Goal: Task Accomplishment & Management: Complete application form

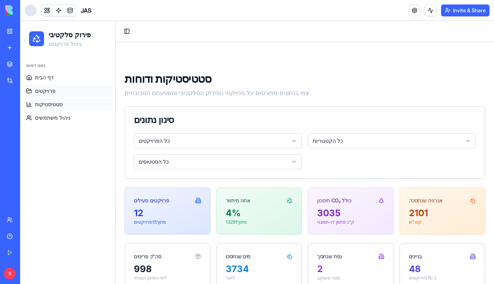
click at [69, 85] on link "פרויקטים" at bounding box center [67, 91] width 89 height 12
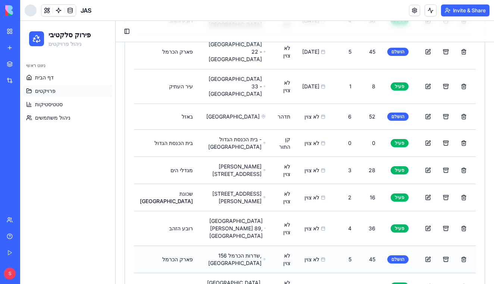
click at [315, 256] on div "לא צוין" at bounding box center [313, 259] width 23 height 7
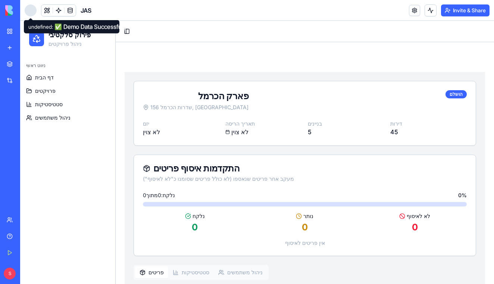
click at [29, 13] on div at bounding box center [31, 10] width 12 height 12
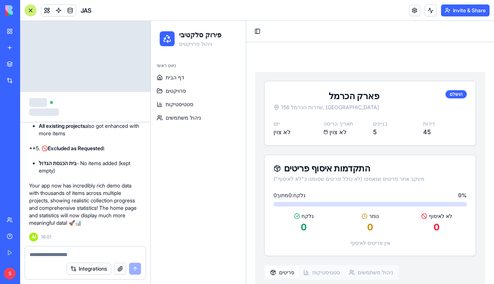
scroll to position [42140, 0]
click at [88, 252] on textarea at bounding box center [84, 254] width 111 height 7
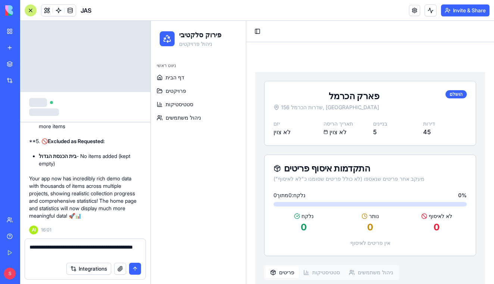
scroll to position [42279, 0]
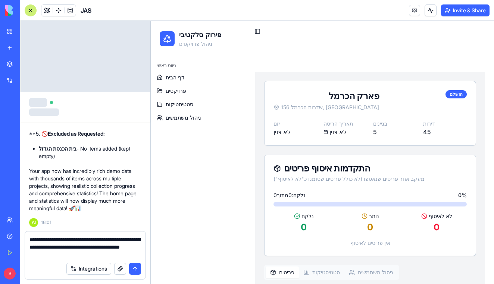
type textarea "**********"
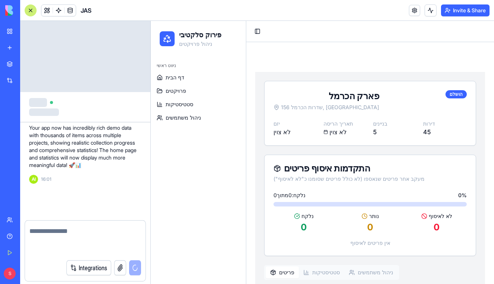
scroll to position [42323, 0]
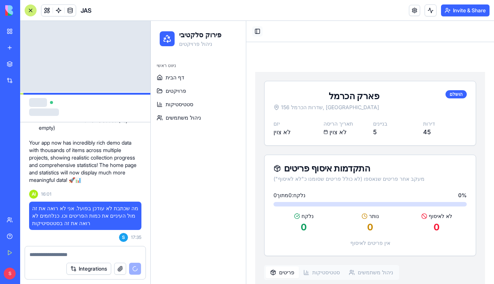
click at [258, 27] on button "Toggle Sidebar" at bounding box center [257, 31] width 10 height 10
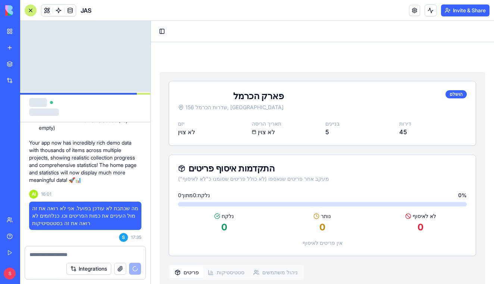
click at [160, 33] on button "Toggle Sidebar" at bounding box center [162, 31] width 10 height 10
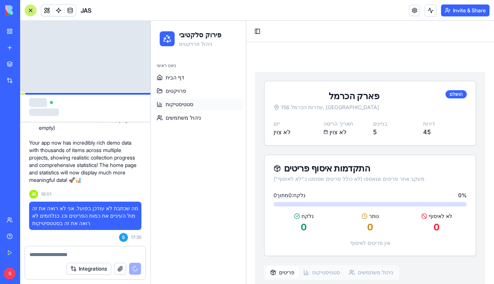
click at [173, 105] on span "סטטיסטיקות" at bounding box center [180, 104] width 28 height 7
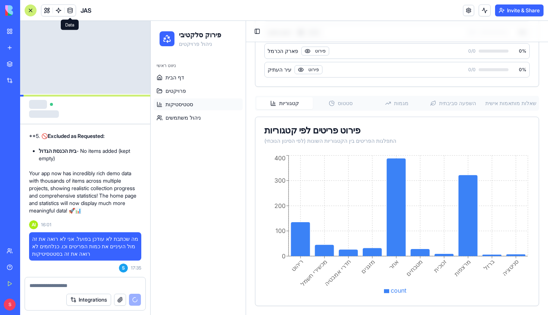
click at [67, 10] on link at bounding box center [69, 10] width 11 height 11
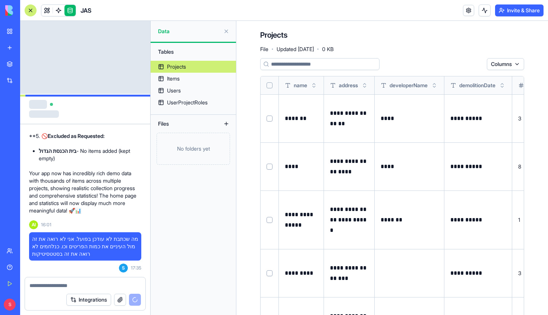
click at [198, 70] on link "Projects" at bounding box center [193, 67] width 85 height 12
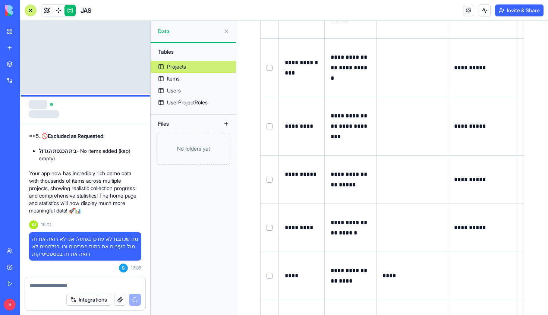
click at [295, 233] on td "*********" at bounding box center [302, 228] width 46 height 48
click at [295, 223] on p "*********" at bounding box center [302, 228] width 34 height 10
click at [0, 0] on button at bounding box center [0, 0] width 0 height 0
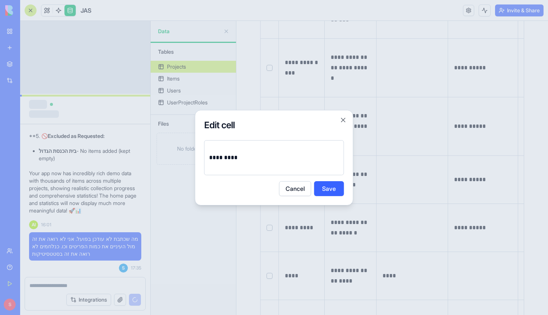
click at [240, 158] on p "*********" at bounding box center [274, 157] width 130 height 10
click at [239, 157] on p "**********" at bounding box center [274, 157] width 130 height 10
click at [243, 158] on p "**********" at bounding box center [274, 157] width 130 height 10
drag, startPoint x: 243, startPoint y: 158, endPoint x: 177, endPoint y: 158, distance: 66.0
click at [177, 158] on body "BETA My Workspace New app Marketplace Integrations Recent JAS Social Media Cont…" at bounding box center [274, 157] width 548 height 315
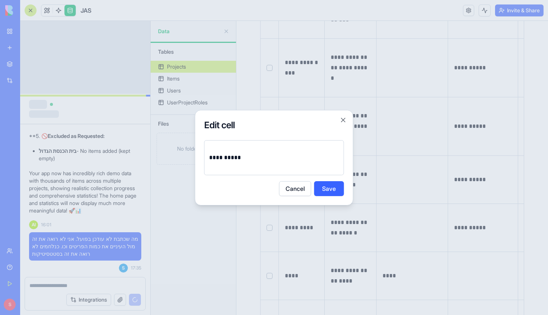
click at [217, 155] on p "**********" at bounding box center [274, 157] width 130 height 10
click at [318, 185] on button "Save" at bounding box center [329, 188] width 30 height 15
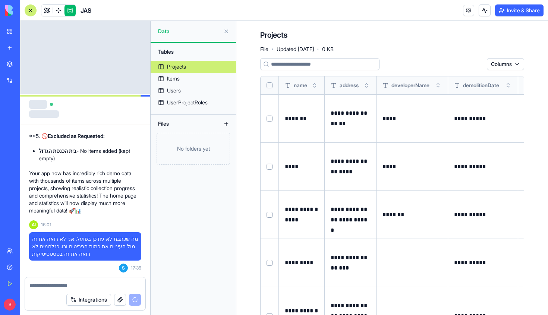
scroll to position [0, 0]
click at [61, 10] on link at bounding box center [58, 10] width 11 height 11
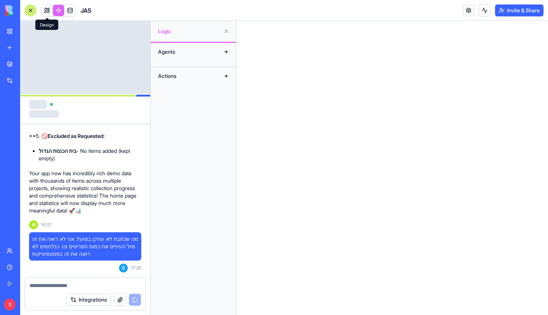
click at [163, 49] on div "Agents" at bounding box center [184, 52] width 60 height 12
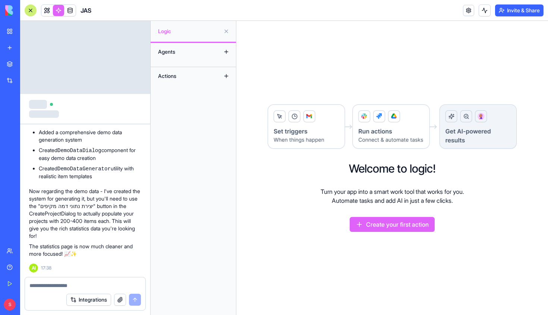
scroll to position [42741, 0]
click at [48, 12] on link at bounding box center [46, 10] width 11 height 11
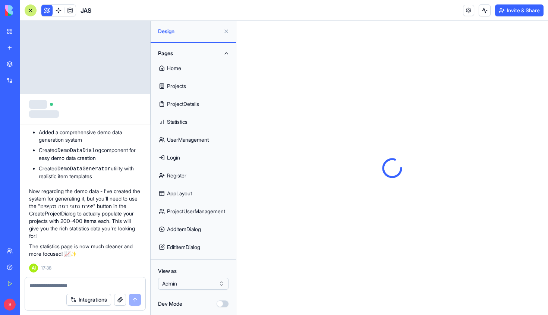
click at [226, 30] on button at bounding box center [226, 31] width 12 height 12
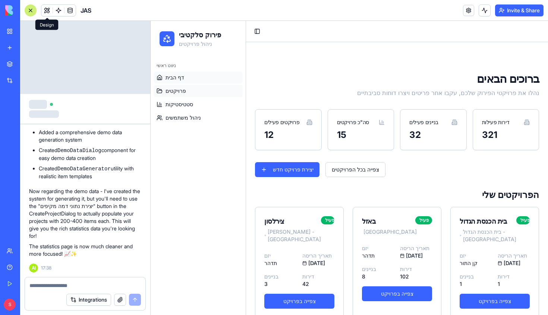
click at [220, 89] on link "פרויקטים" at bounding box center [198, 91] width 89 height 12
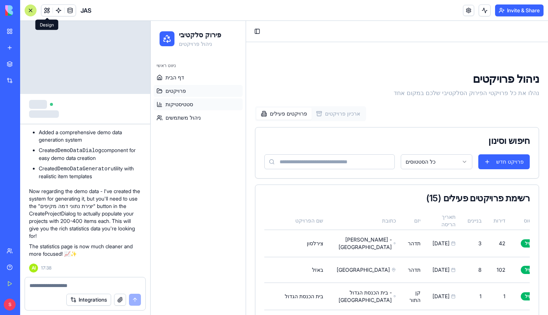
click at [206, 107] on link "סטטיסטיקות" at bounding box center [198, 104] width 89 height 12
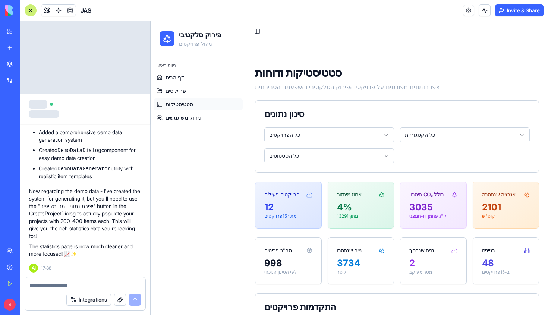
click at [75, 203] on p "Now regarding the demo data - I've created the system for generating it, but yo…" at bounding box center [85, 214] width 112 height 52
click at [254, 34] on button "Toggle Sidebar" at bounding box center [257, 31] width 10 height 10
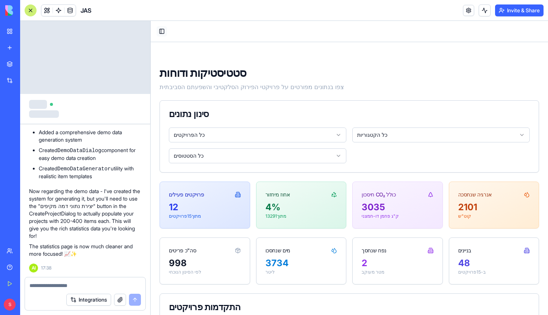
click at [162, 33] on button "Toggle Sidebar" at bounding box center [162, 31] width 10 height 10
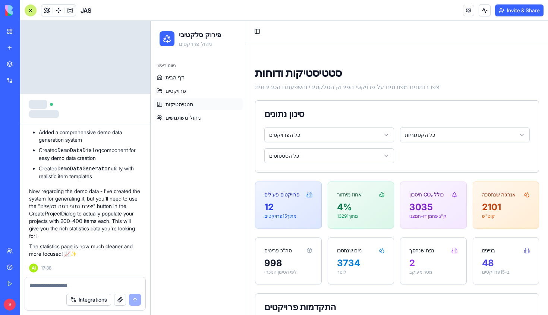
click at [203, 106] on link "סטטיסטיקות" at bounding box center [198, 104] width 89 height 12
click at [199, 78] on link "דף הבית" at bounding box center [198, 78] width 89 height 12
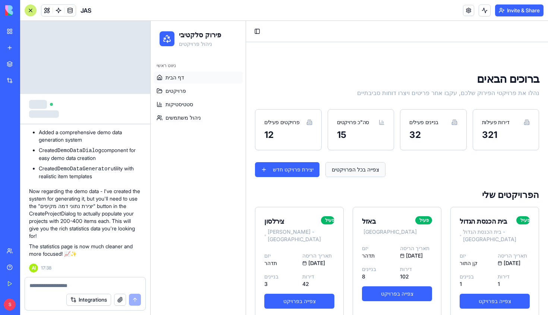
click at [350, 167] on link "צפייה בכל הפרויקטים" at bounding box center [355, 169] width 60 height 15
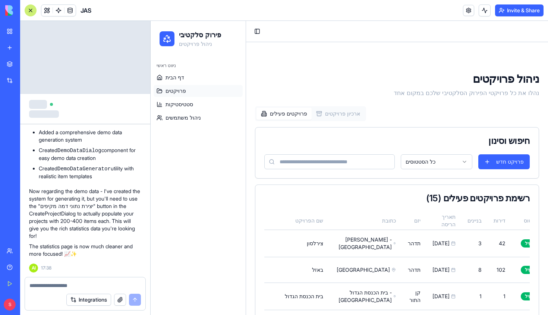
scroll to position [436, 0]
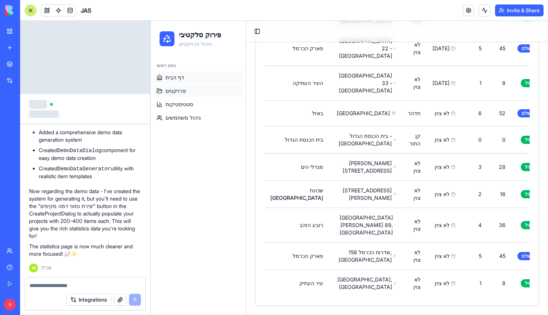
click at [202, 83] on link "דף הבית" at bounding box center [198, 78] width 89 height 12
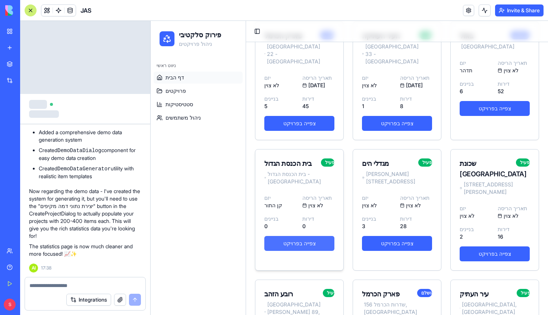
click at [314, 236] on link "צפייה בפרויקט" at bounding box center [299, 243] width 70 height 15
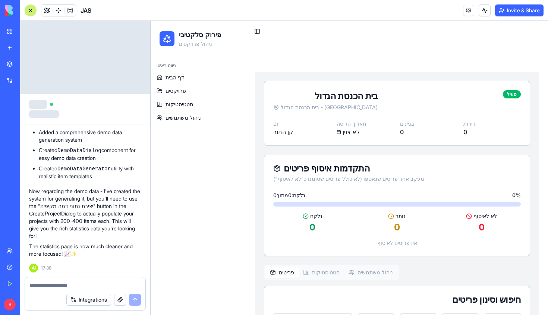
click at [91, 13] on span "JAS" at bounding box center [86, 10] width 11 height 9
click at [50, 9] on button at bounding box center [46, 10] width 11 height 11
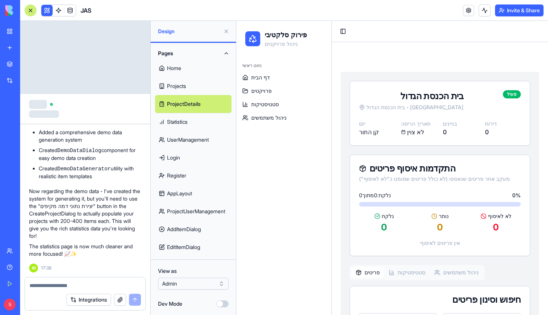
click at [192, 85] on link "Projects" at bounding box center [193, 86] width 76 height 18
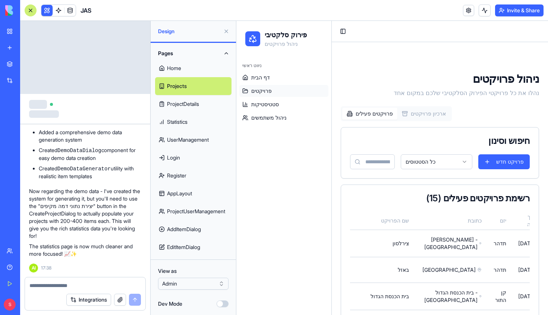
click at [193, 209] on link "ProjectUserManagement" at bounding box center [193, 211] width 76 height 18
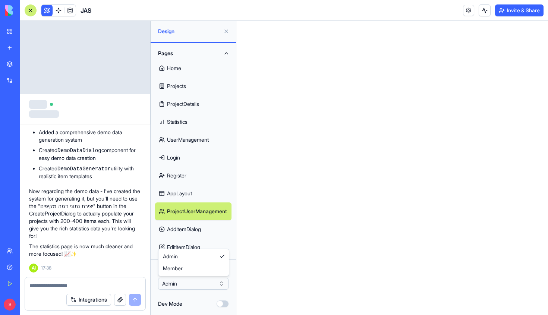
click at [206, 284] on html "BETA My Workspace New app Marketplace Integrations Recent JAS Social Media Cont…" at bounding box center [274, 157] width 548 height 315
drag, startPoint x: 486, startPoint y: 298, endPoint x: 438, endPoint y: 235, distance: 79.0
click at [201, 171] on link "Register" at bounding box center [193, 176] width 76 height 18
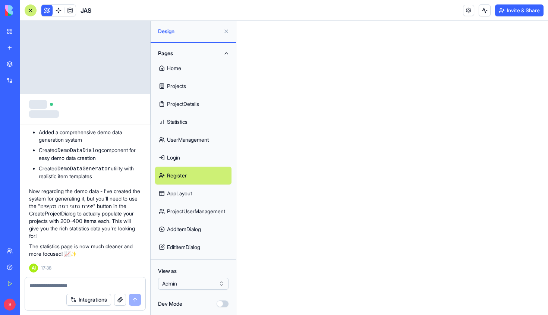
click at [201, 132] on link "UserManagement" at bounding box center [193, 140] width 76 height 18
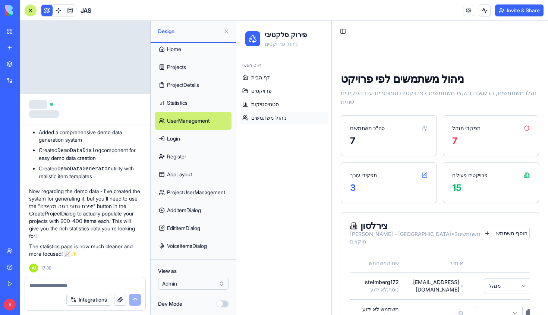
scroll to position [19, 0]
click at [224, 32] on button at bounding box center [226, 31] width 12 height 12
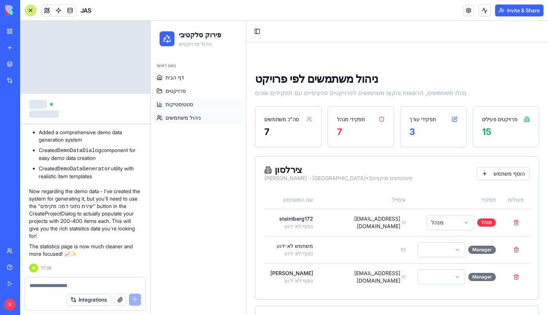
click at [199, 106] on link "סטטיסטיקות" at bounding box center [198, 104] width 89 height 12
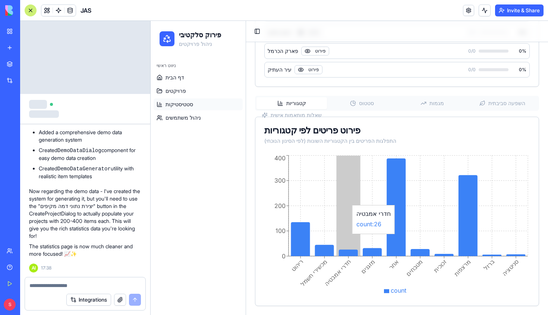
scroll to position [535, 0]
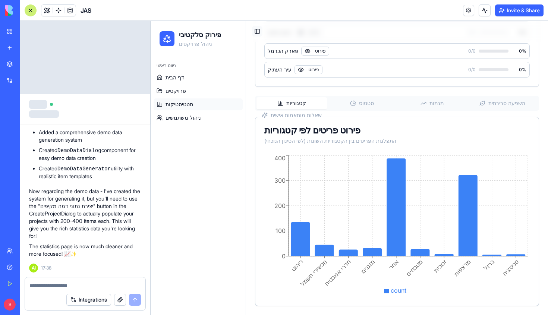
click at [256, 33] on button "Toggle Sidebar" at bounding box center [257, 31] width 10 height 10
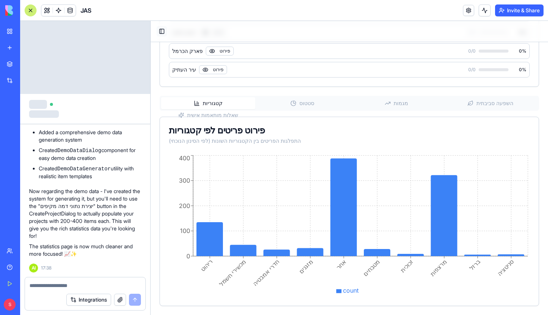
click at [160, 30] on button "Toggle Sidebar" at bounding box center [162, 31] width 10 height 10
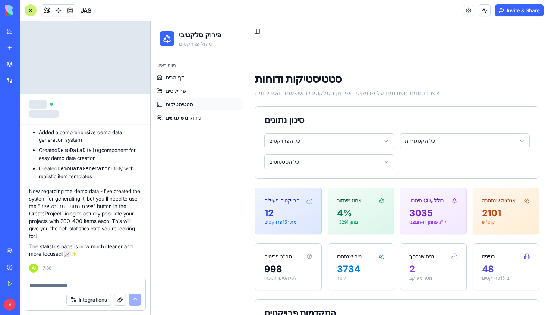
scroll to position [0, 0]
click at [98, 284] on textarea at bounding box center [84, 285] width 111 height 7
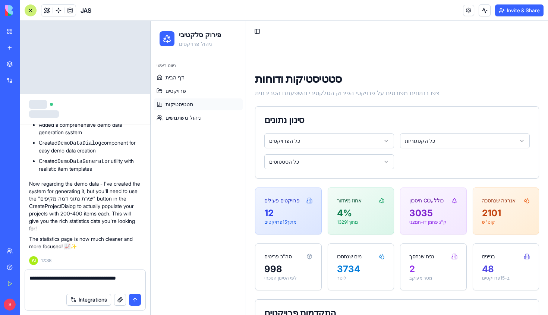
type textarea "**********"
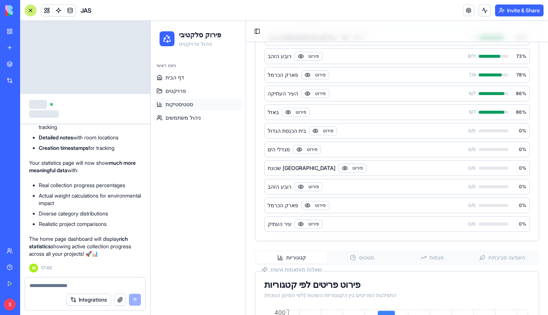
scroll to position [381, 0]
click at [209, 93] on link "פרויקטים" at bounding box center [198, 91] width 89 height 12
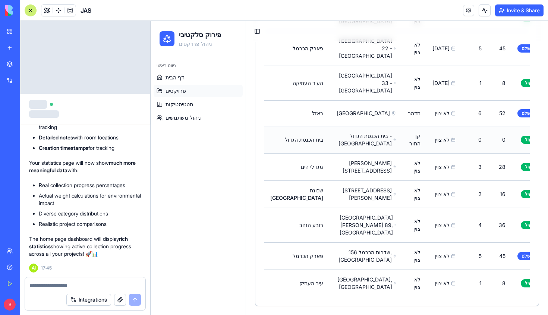
scroll to position [469, 0]
click at [488, 208] on td "16" at bounding box center [500, 193] width 24 height 27
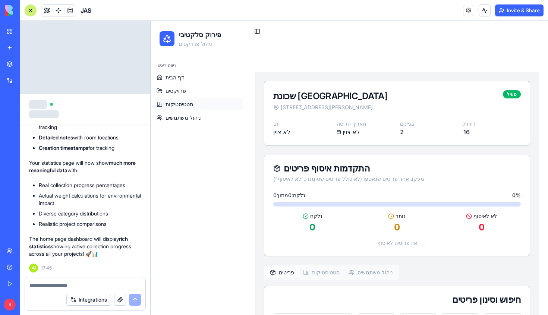
click at [209, 102] on link "סטטיסטיקות" at bounding box center [198, 104] width 89 height 12
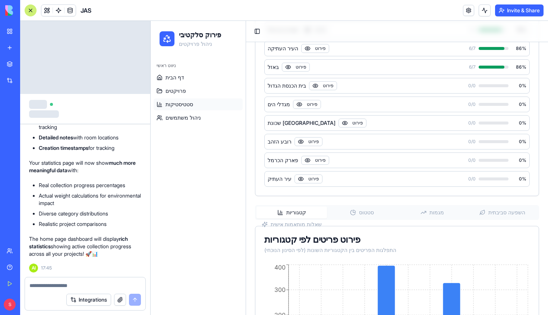
scroll to position [400, 0]
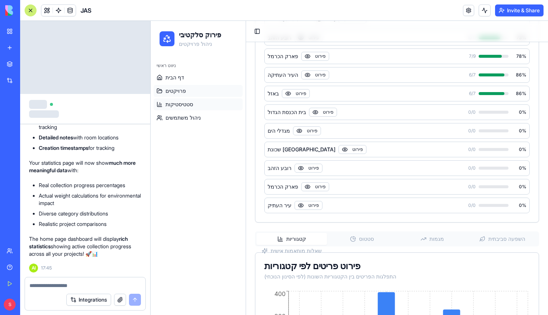
click at [209, 90] on link "פרויקטים" at bounding box center [198, 91] width 89 height 12
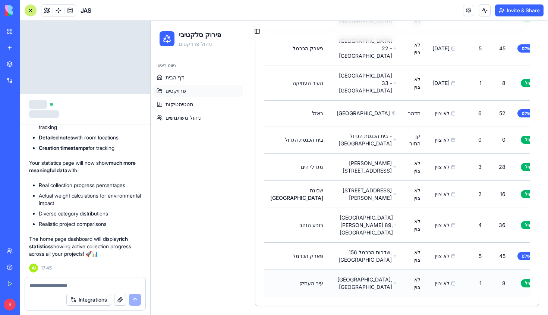
scroll to position [520, 0]
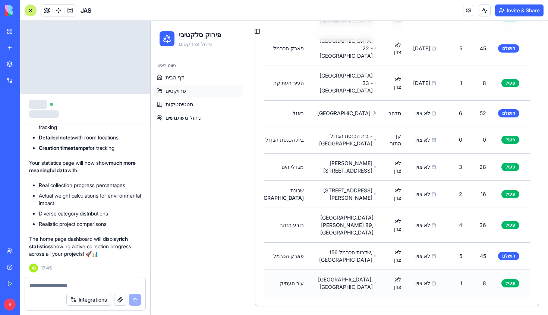
scroll to position [0, 19]
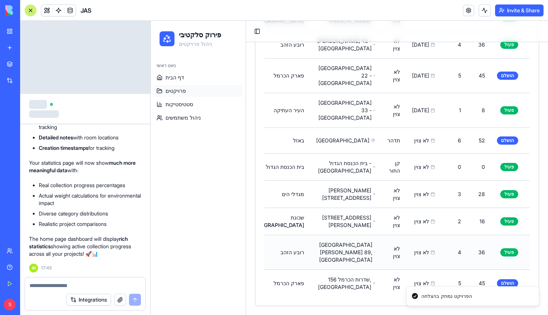
scroll to position [465, 0]
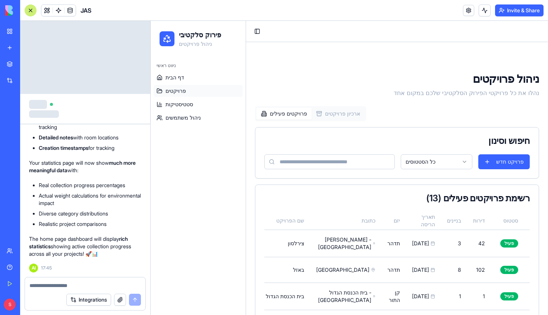
scroll to position [0, 0]
click at [191, 82] on link "דף הבית" at bounding box center [198, 78] width 89 height 12
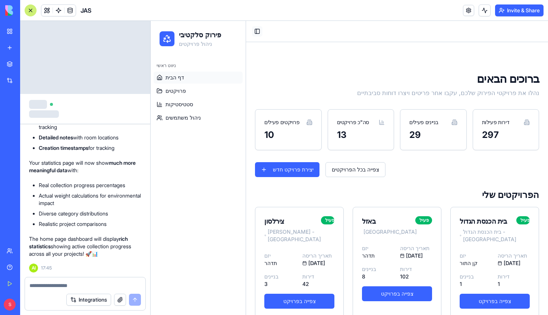
click at [260, 32] on button "Toggle Sidebar" at bounding box center [257, 31] width 10 height 10
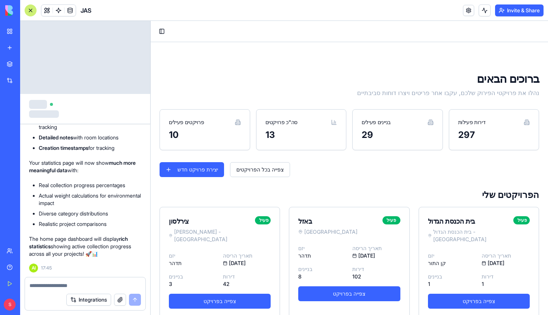
click at [30, 7] on div at bounding box center [31, 10] width 12 height 12
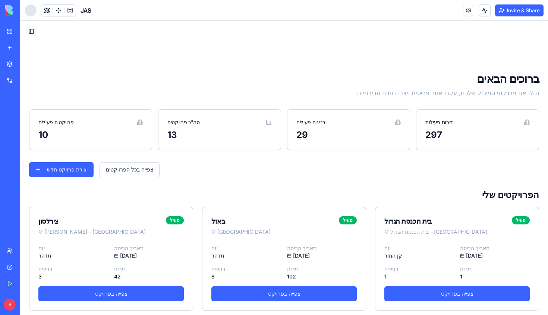
click at [36, 30] on button "Toggle Sidebar" at bounding box center [31, 31] width 10 height 10
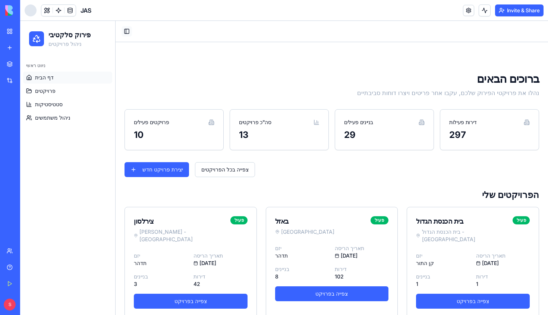
click at [125, 31] on button "Toggle Sidebar" at bounding box center [127, 31] width 10 height 10
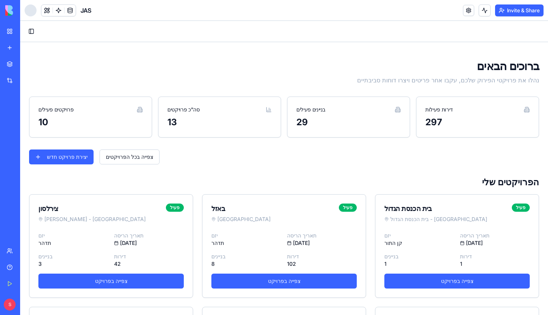
scroll to position [10, 0]
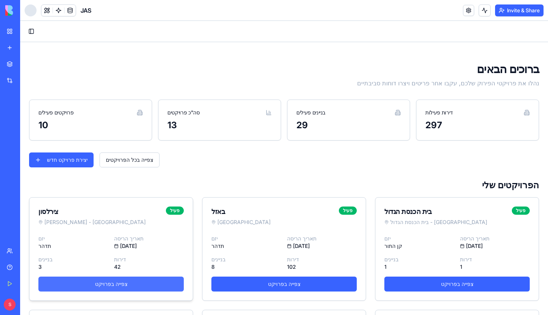
click at [157, 279] on link "צפייה בפרויקט" at bounding box center [110, 284] width 145 height 15
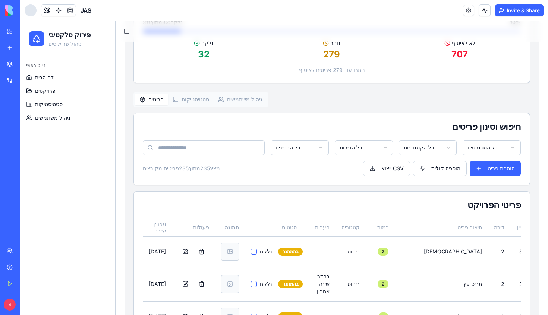
scroll to position [175, 0]
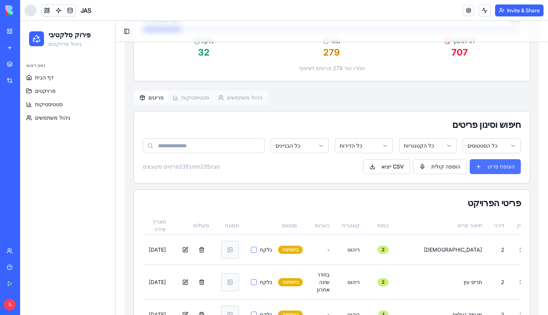
click at [485, 164] on button "הוספת פריט" at bounding box center [495, 166] width 51 height 15
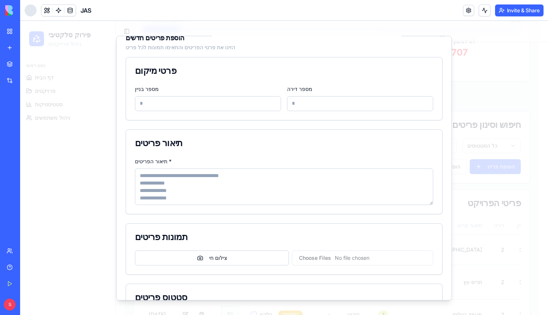
scroll to position [1, 0]
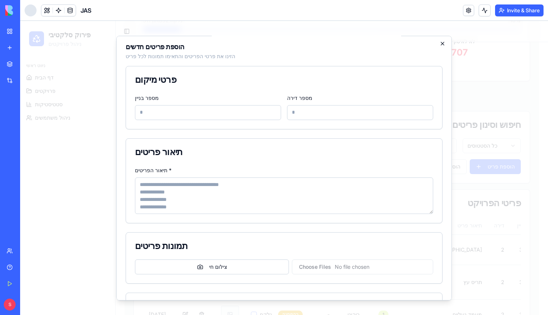
click at [442, 41] on icon "button" at bounding box center [443, 43] width 6 height 6
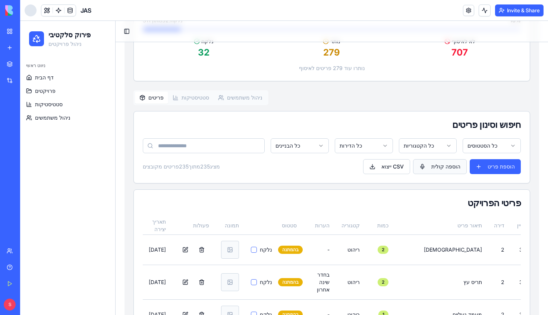
click at [443, 167] on button "הוספה קולית" at bounding box center [440, 166] width 54 height 15
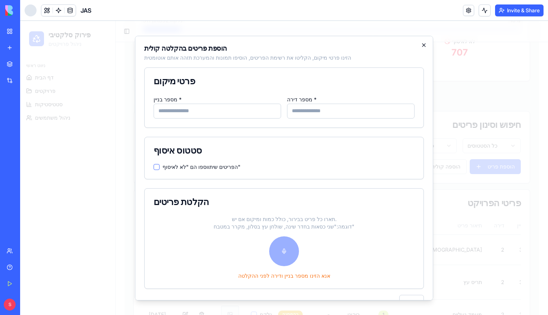
click at [424, 43] on icon "button" at bounding box center [424, 45] width 6 height 6
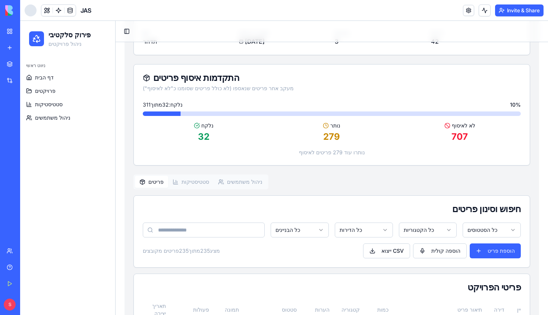
scroll to position [70, 0]
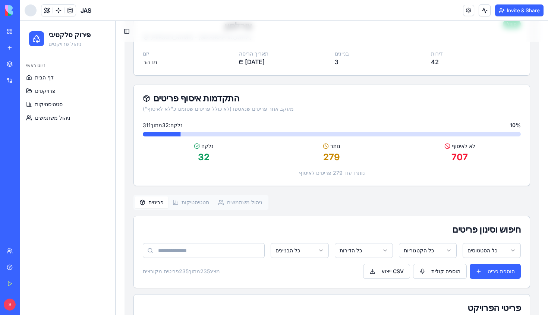
click at [79, 71] on div "ניווט ראשי" at bounding box center [67, 66] width 89 height 12
click at [78, 78] on link "דף הבית" at bounding box center [67, 78] width 89 height 12
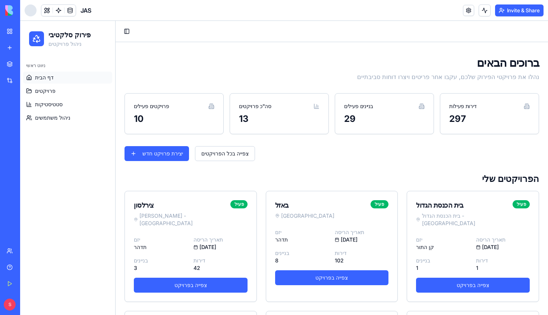
scroll to position [17, 0]
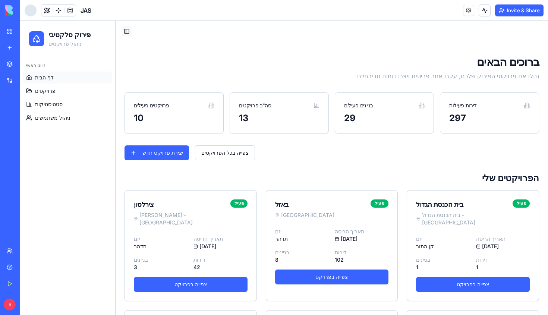
click at [128, 32] on button "Toggle Sidebar" at bounding box center [127, 31] width 10 height 10
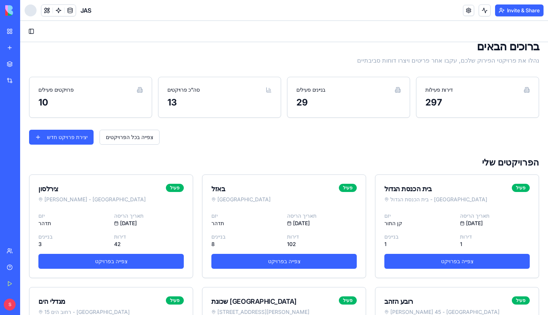
scroll to position [32, 0]
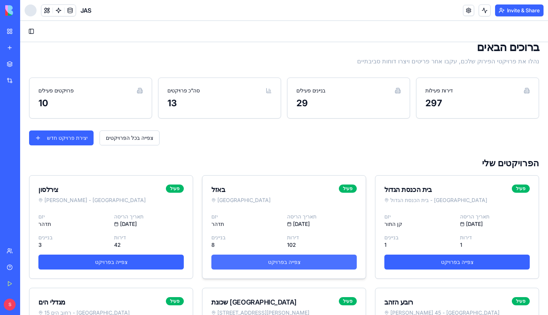
click at [248, 258] on link "צפייה בפרויקט" at bounding box center [283, 262] width 145 height 15
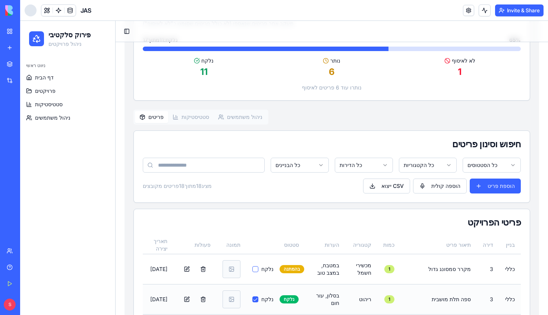
scroll to position [150, 0]
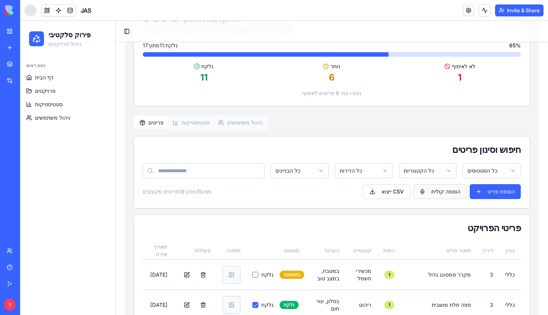
click at [424, 195] on button "הוספה קולית" at bounding box center [440, 191] width 54 height 15
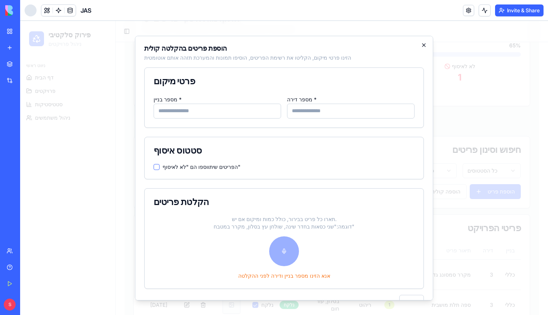
click at [422, 45] on icon "button" at bounding box center [424, 45] width 6 height 6
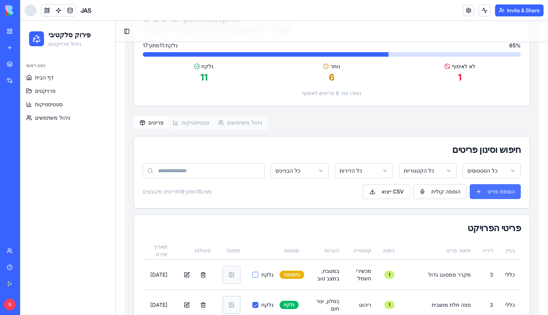
click at [489, 191] on button "הוספת פריט" at bounding box center [495, 191] width 51 height 15
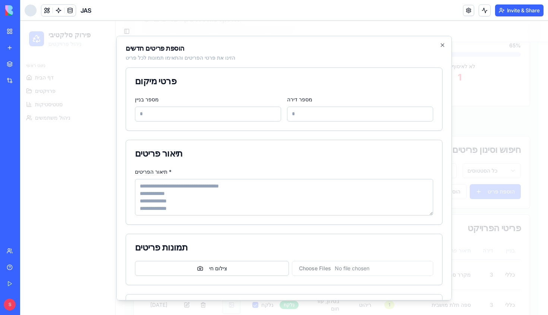
scroll to position [0, 0]
click at [442, 45] on icon "button" at bounding box center [443, 45] width 6 height 6
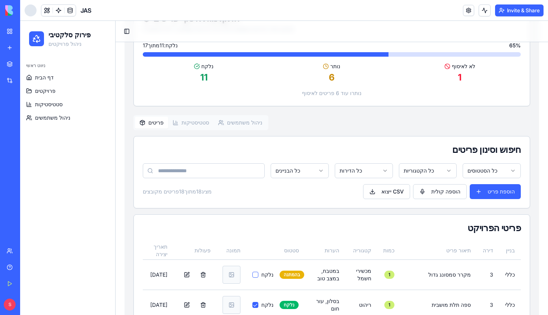
click at [193, 122] on button "סטטיסטיקות" at bounding box center [190, 123] width 45 height 12
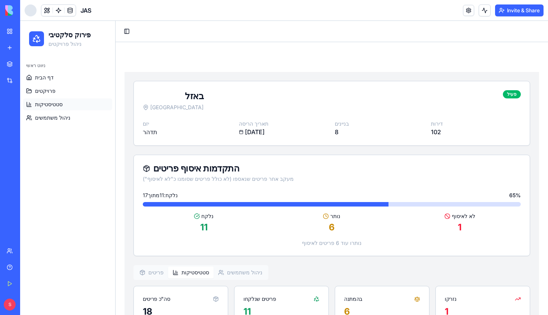
click at [82, 105] on link "סטטיסטיקות" at bounding box center [67, 104] width 89 height 12
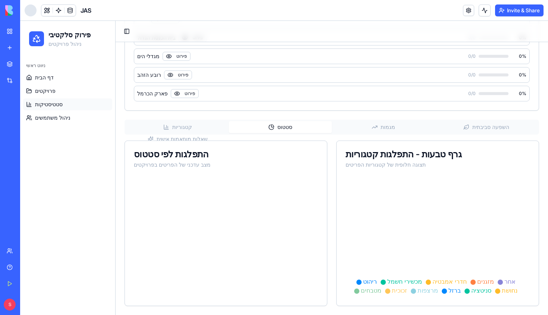
scroll to position [474, 0]
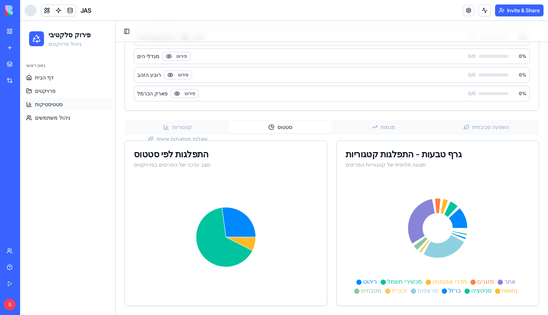
scroll to position [0, 0]
click at [379, 126] on button "מגמות" at bounding box center [383, 127] width 103 height 12
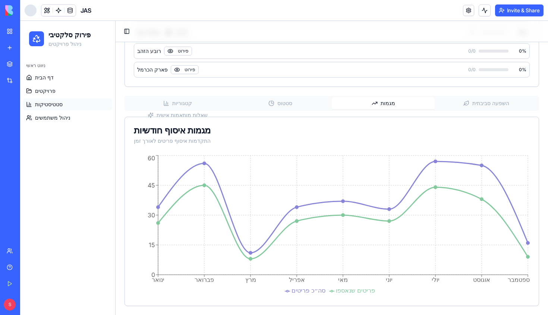
scroll to position [498, 0]
click at [467, 105] on icon "button" at bounding box center [466, 103] width 6 height 6
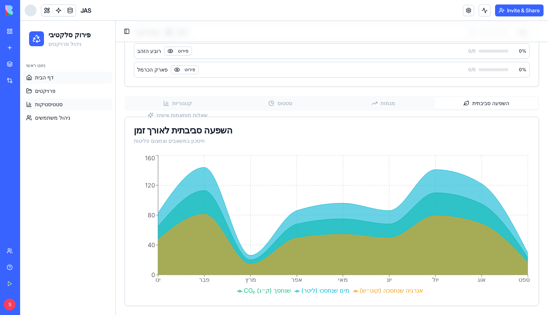
click at [92, 78] on link "דף הבית" at bounding box center [67, 78] width 89 height 12
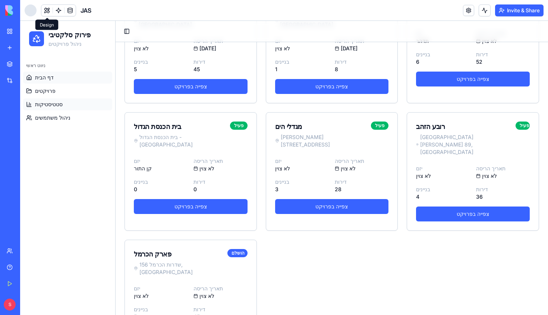
click at [68, 106] on link "סטטיסטיקות" at bounding box center [67, 104] width 89 height 12
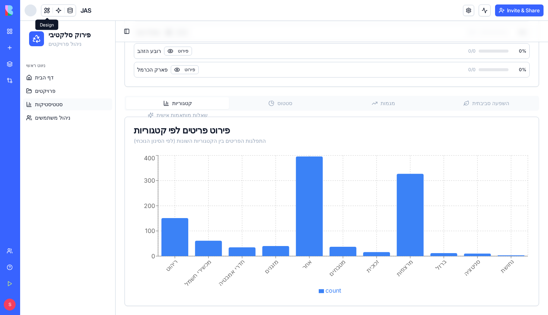
scroll to position [498, 0]
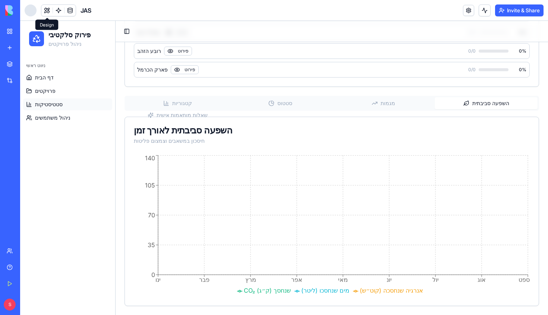
click at [476, 107] on button "השפעה סביבתית" at bounding box center [486, 103] width 103 height 12
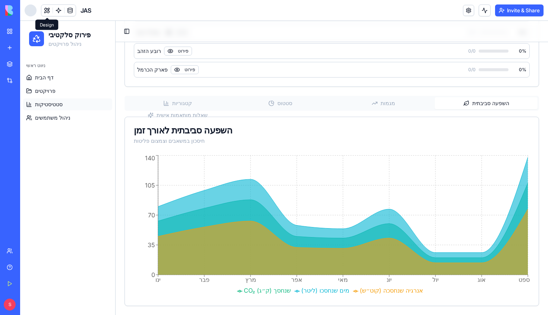
click at [201, 101] on button "קטגוריות" at bounding box center [177, 103] width 103 height 12
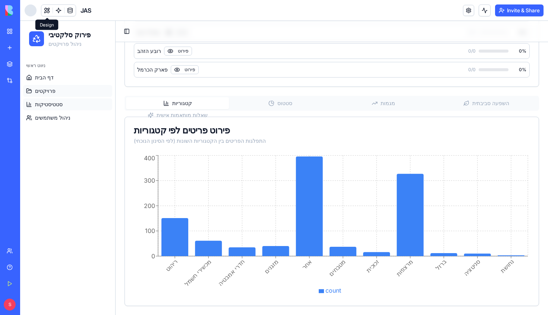
click at [52, 96] on link "פרויקטים" at bounding box center [67, 91] width 89 height 12
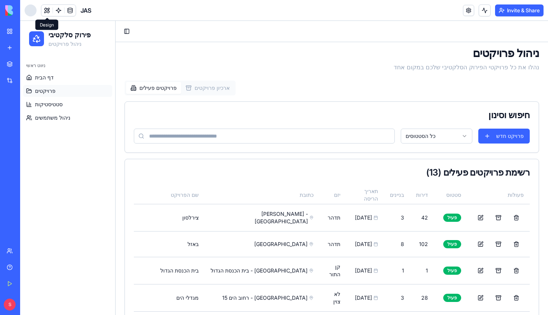
scroll to position [12, 0]
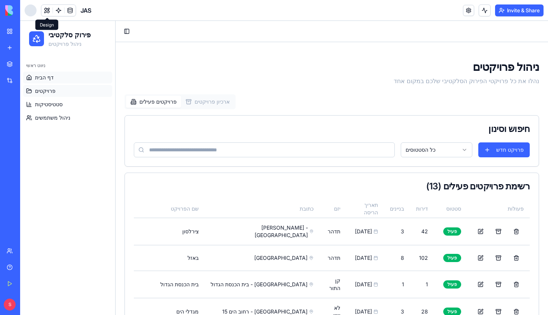
click at [94, 80] on link "דף הבית" at bounding box center [67, 78] width 89 height 12
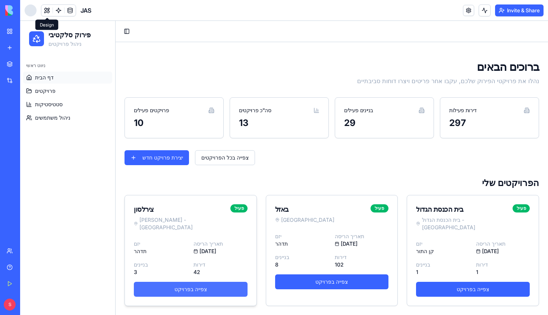
click at [221, 282] on link "צפייה בפרויקט" at bounding box center [191, 289] width 114 height 15
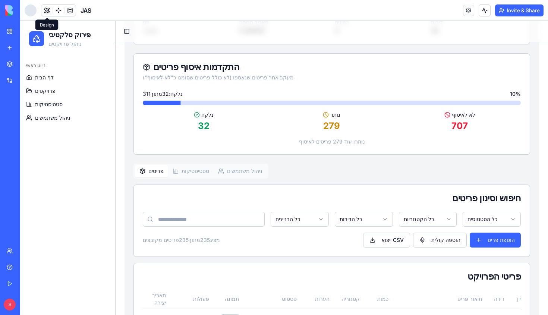
scroll to position [106, 0]
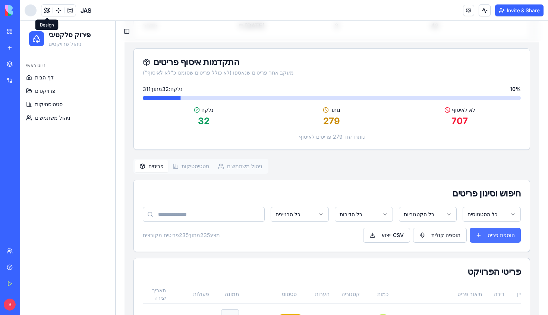
click at [491, 236] on button "הוספת פריט" at bounding box center [495, 235] width 51 height 15
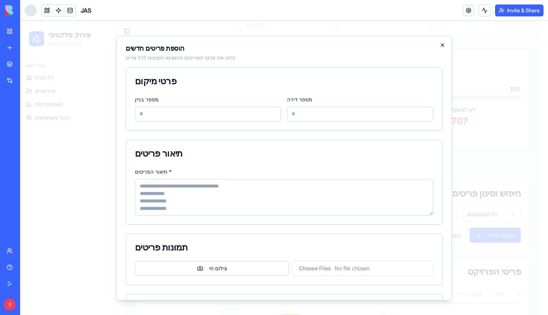
click at [441, 44] on icon "button" at bounding box center [443, 45] width 6 height 6
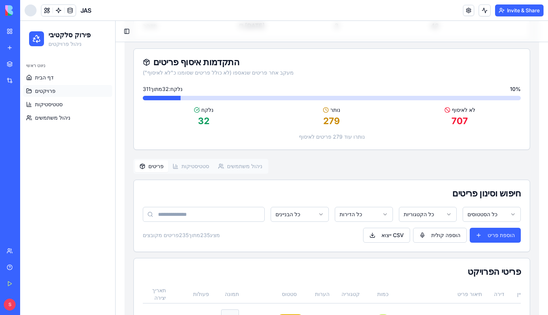
click at [54, 85] on link "פרויקטים" at bounding box center [67, 91] width 89 height 12
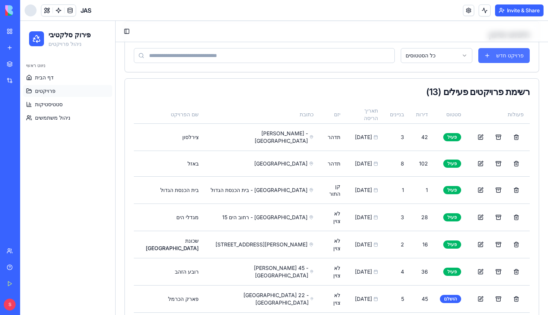
click at [493, 51] on button "פרויקט חדש" at bounding box center [503, 55] width 51 height 15
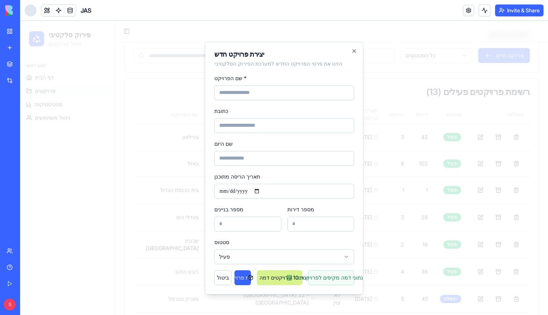
click at [283, 284] on button "יצירת 10 פרויקטים דמה" at bounding box center [279, 277] width 45 height 15
click at [327, 278] on div "ביטול יוצר... יוצר פרויקטים דמה... הוסף נתוני דמה מקיפים לפרויקטים" at bounding box center [284, 277] width 140 height 15
click at [354, 51] on icon "button" at bounding box center [354, 51] width 6 height 6
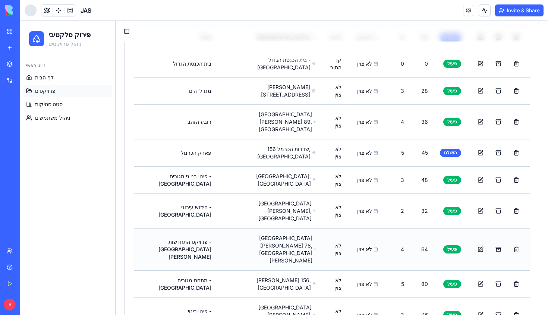
click at [322, 228] on td "לא צוין" at bounding box center [335, 249] width 26 height 42
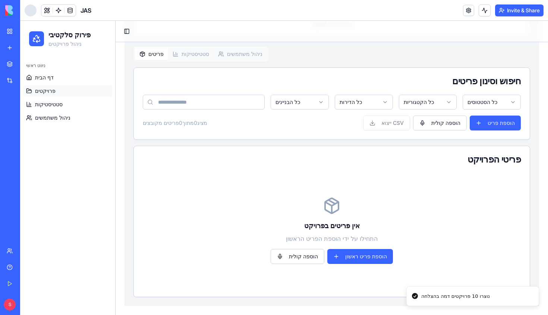
scroll to position [218, 0]
click at [71, 84] on ul "דף הבית פרויקטים סטטיסטיקות ניהול משתמשים" at bounding box center [67, 98] width 89 height 52
click at [71, 86] on link "פרויקטים" at bounding box center [67, 91] width 89 height 12
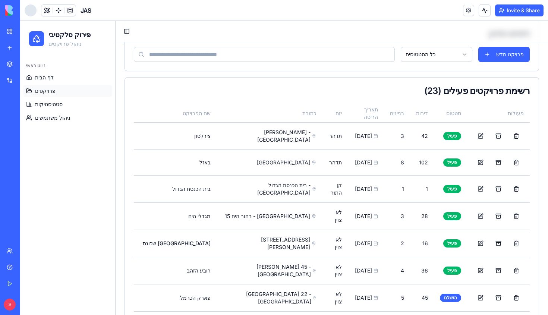
scroll to position [27, 0]
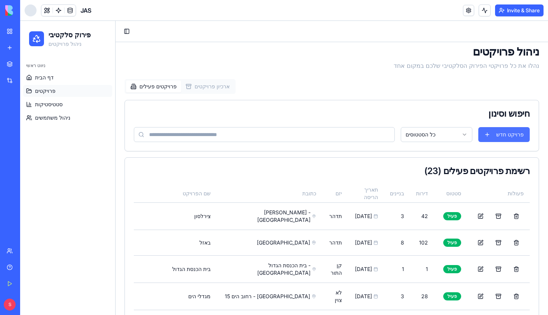
click at [484, 133] on button "פרויקט חדש" at bounding box center [503, 134] width 51 height 15
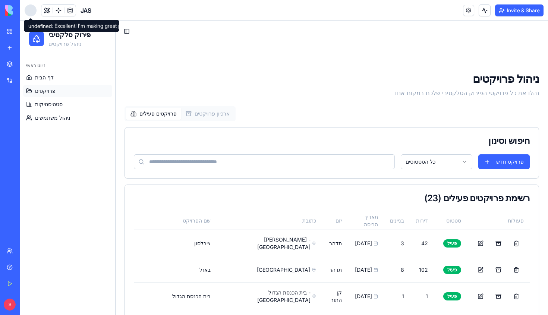
click at [28, 14] on div at bounding box center [31, 10] width 12 height 12
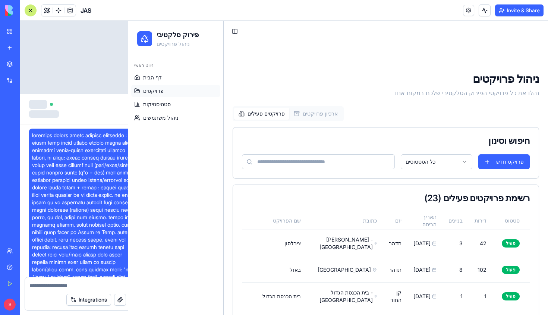
click at [29, 11] on div at bounding box center [31, 10] width 12 height 12
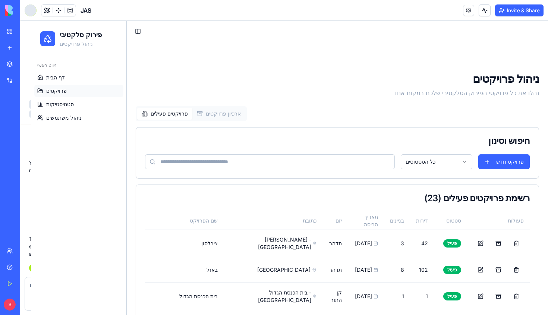
click at [29, 11] on div at bounding box center [31, 10] width 12 height 12
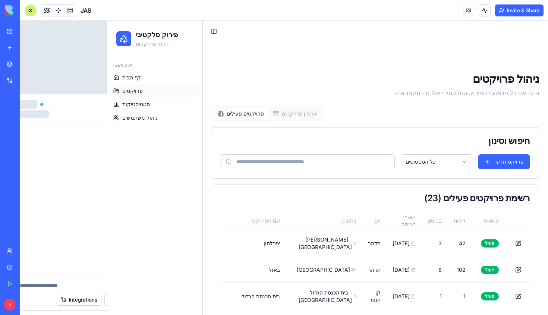
scroll to position [0, 0]
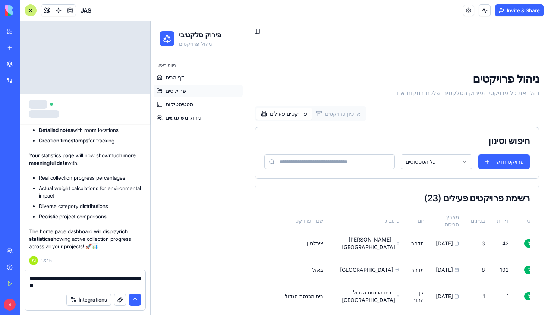
type textarea "**********"
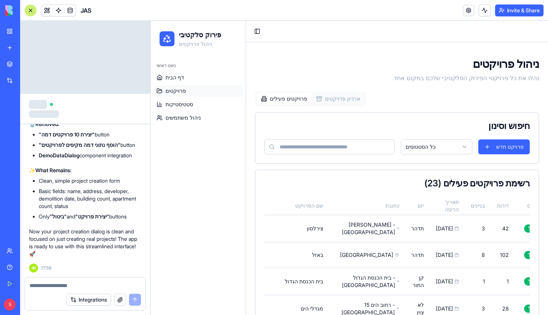
scroll to position [16, 0]
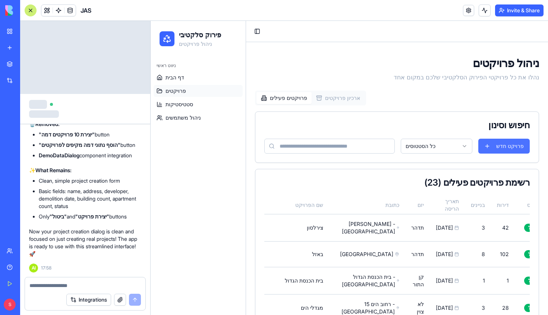
click at [493, 144] on div "חיפוש וסינון כל הסטטוסים פרויקט חדש" at bounding box center [397, 136] width 284 height 51
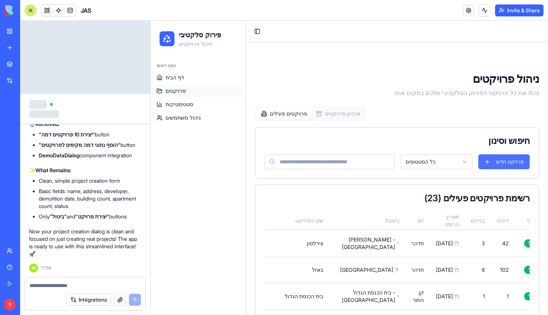
click at [493, 156] on button "פרויקט חדש" at bounding box center [503, 161] width 51 height 15
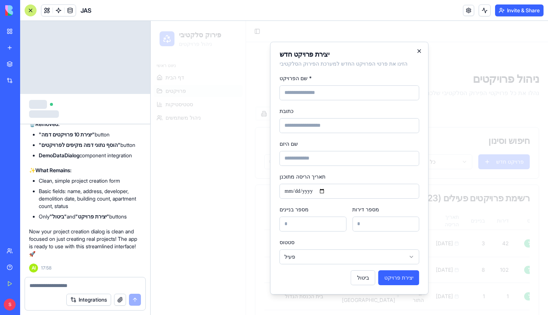
click at [421, 53] on icon "button" at bounding box center [419, 51] width 6 height 6
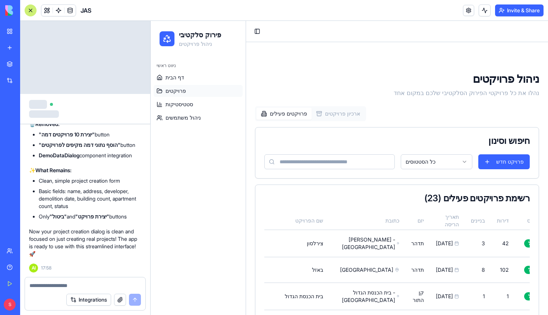
click at [421, 75] on h1 "ניהול פרויקטים" at bounding box center [397, 78] width 284 height 13
click at [31, 9] on div at bounding box center [31, 10] width 12 height 12
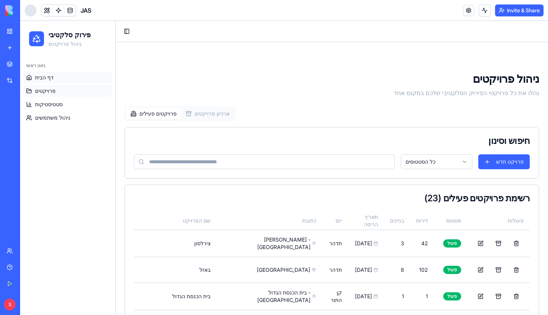
click at [34, 75] on link "דף הבית" at bounding box center [67, 78] width 89 height 12
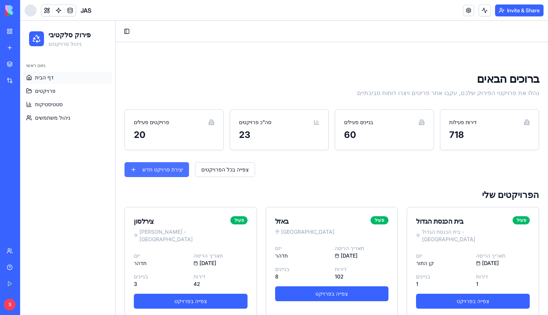
click at [158, 172] on button "יצירת פרויקט חדש" at bounding box center [157, 169] width 64 height 15
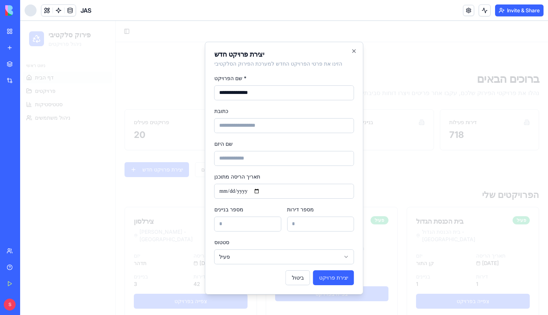
type input "**********"
type input "****"
click at [261, 191] on input "תאריך הריסה מתוכנן" at bounding box center [284, 191] width 140 height 15
type input "**********"
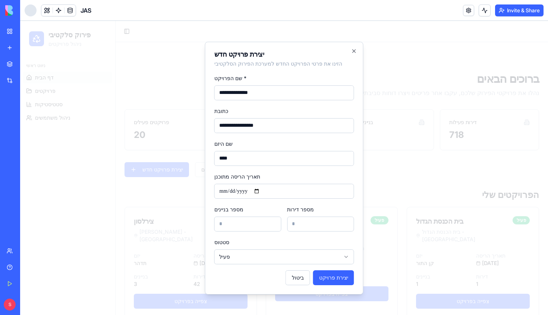
click at [305, 202] on form "**********" at bounding box center [284, 179] width 140 height 212
click at [243, 225] on input "מספר בניינים" at bounding box center [247, 224] width 67 height 15
type input "*"
click at [307, 224] on input "מספר דירות" at bounding box center [320, 224] width 67 height 15
type input "**"
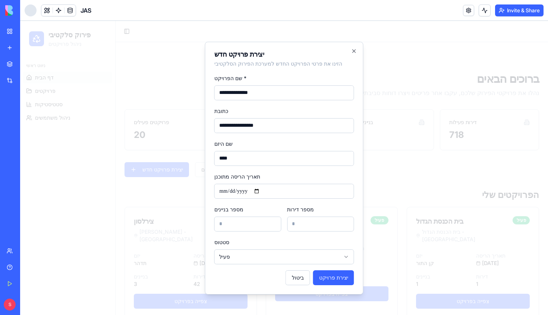
click at [297, 241] on div "סטטוס פעיל **** ***** *******" at bounding box center [284, 250] width 140 height 27
click at [330, 280] on button "יצירת פרויקט" at bounding box center [333, 277] width 41 height 15
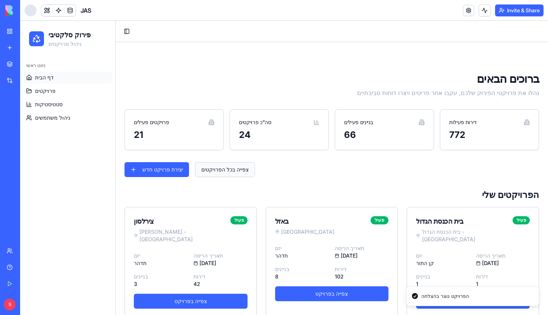
click at [237, 167] on link "צפייה בכל הפרויקטים" at bounding box center [225, 169] width 60 height 15
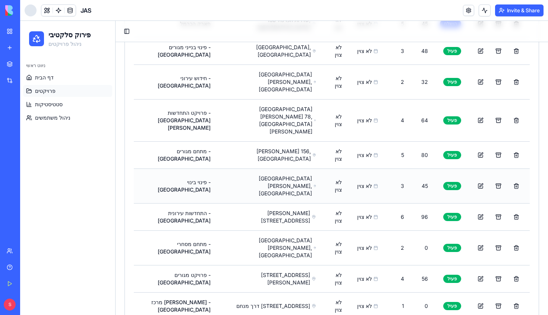
scroll to position [550, 0]
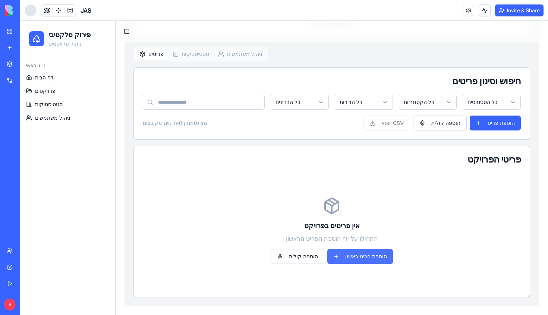
scroll to position [218, 0]
click at [358, 256] on button "הוספת פריט ראשון" at bounding box center [360, 256] width 66 height 15
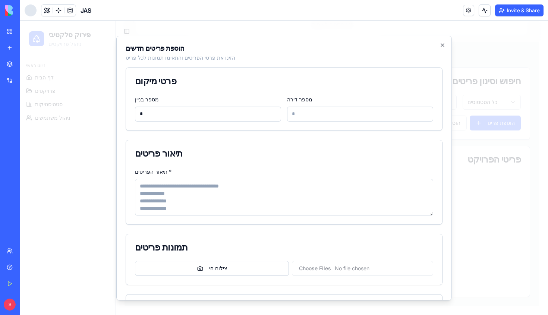
type input "*"
click at [316, 110] on input "מספר דירה" at bounding box center [360, 113] width 146 height 15
type input "**"
click at [214, 183] on textarea "תיאור הפריטים *" at bounding box center [284, 197] width 298 height 37
type textarea "**********"
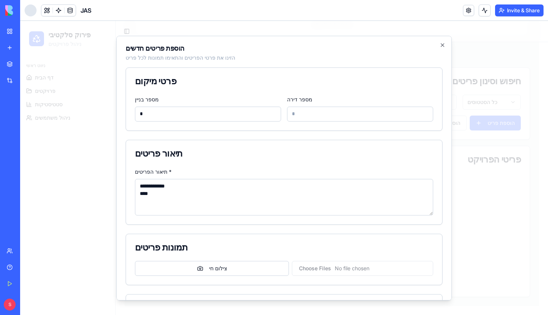
type input "****"
type textarea "**********"
type input "*****"
type textarea "**********"
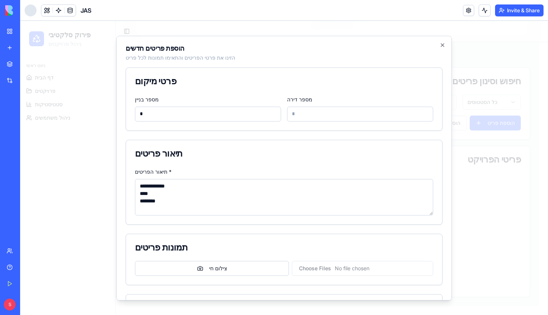
type textarea "**********"
type input "*****"
type textarea "**********"
type input "***"
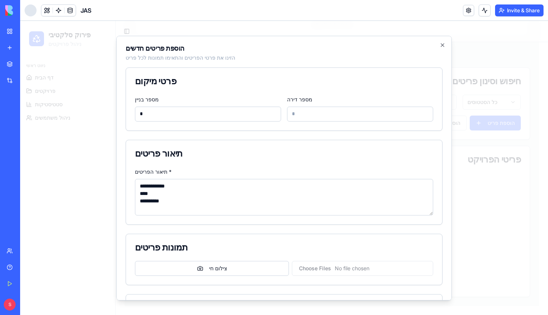
type textarea "**********"
type input "*****"
type input "********"
type input "**"
type input "*****"
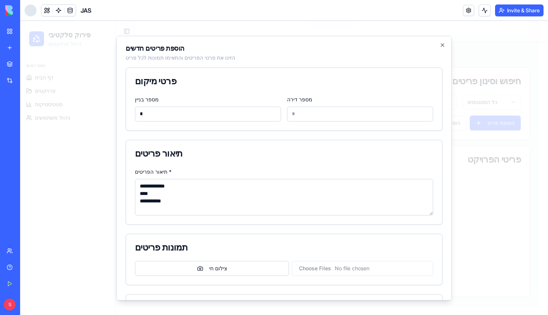
type textarea "**********"
click at [304, 163] on div "תיאור פריטים" at bounding box center [284, 153] width 316 height 27
type input "*********"
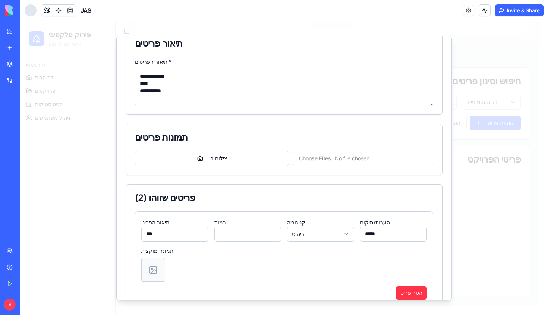
type input "****"
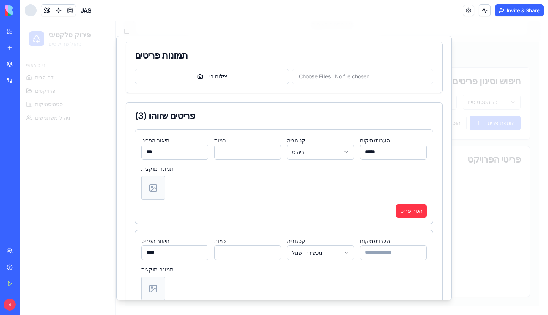
type input "**********"
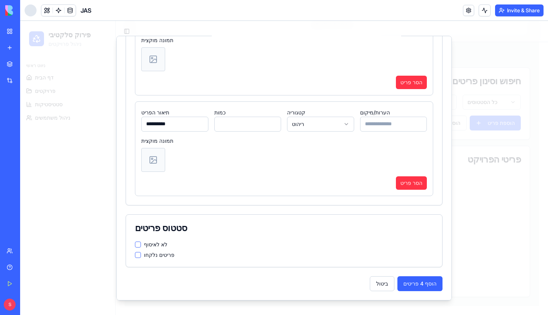
scroll to position [421, 0]
click at [409, 281] on button "הוסף 4 פריטים" at bounding box center [419, 283] width 45 height 15
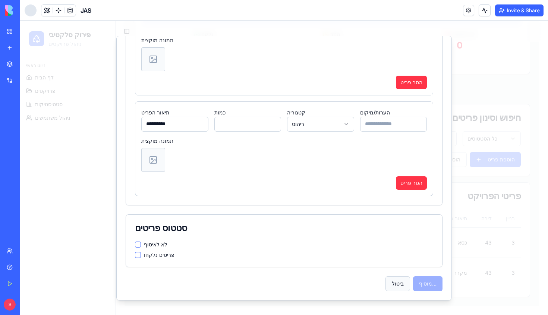
scroll to position [80, 0]
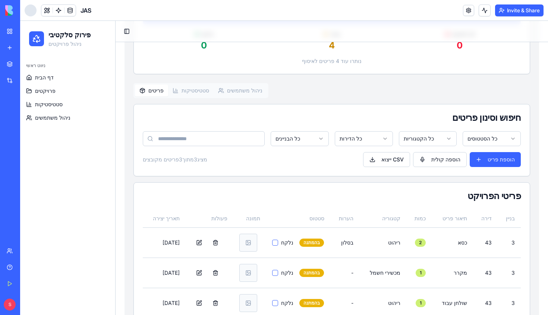
click at [195, 92] on button "סטטיסטיקות" at bounding box center [190, 91] width 45 height 12
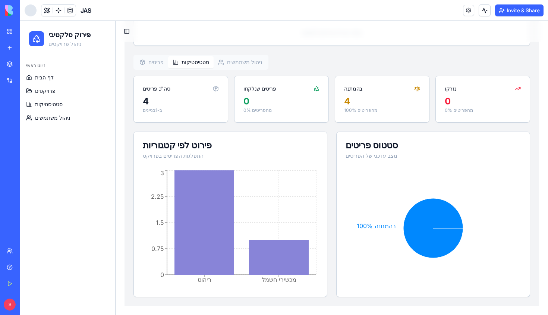
scroll to position [210, 0]
click at [71, 101] on link "סטטיסטיקות" at bounding box center [67, 104] width 89 height 12
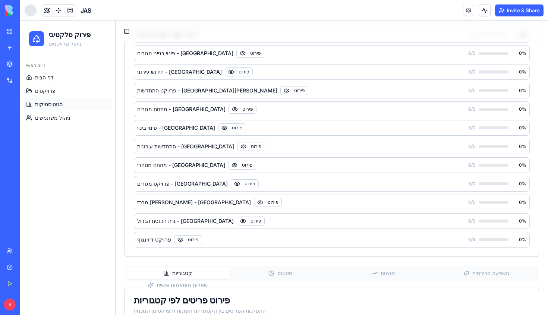
scroll to position [534, 0]
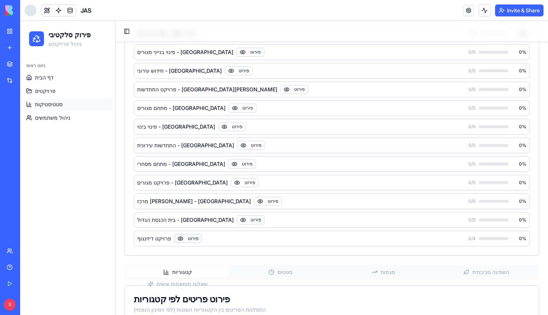
click at [188, 240] on button "פירוט" at bounding box center [188, 238] width 28 height 9
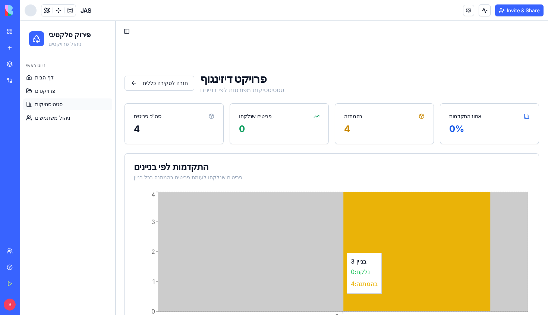
scroll to position [0, 0]
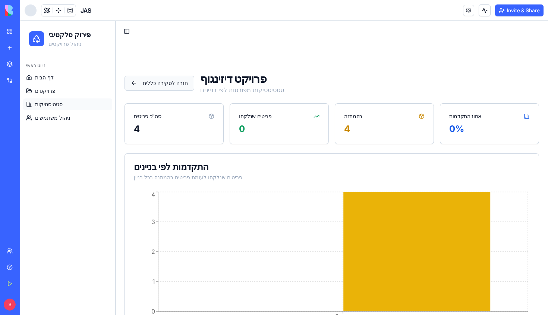
click at [179, 88] on button "חזרה לסקירה כללית" at bounding box center [160, 83] width 70 height 15
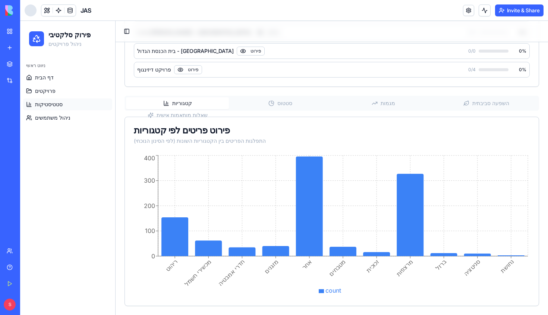
scroll to position [703, 0]
